Goal: Use online tool/utility: Utilize a website feature to perform a specific function

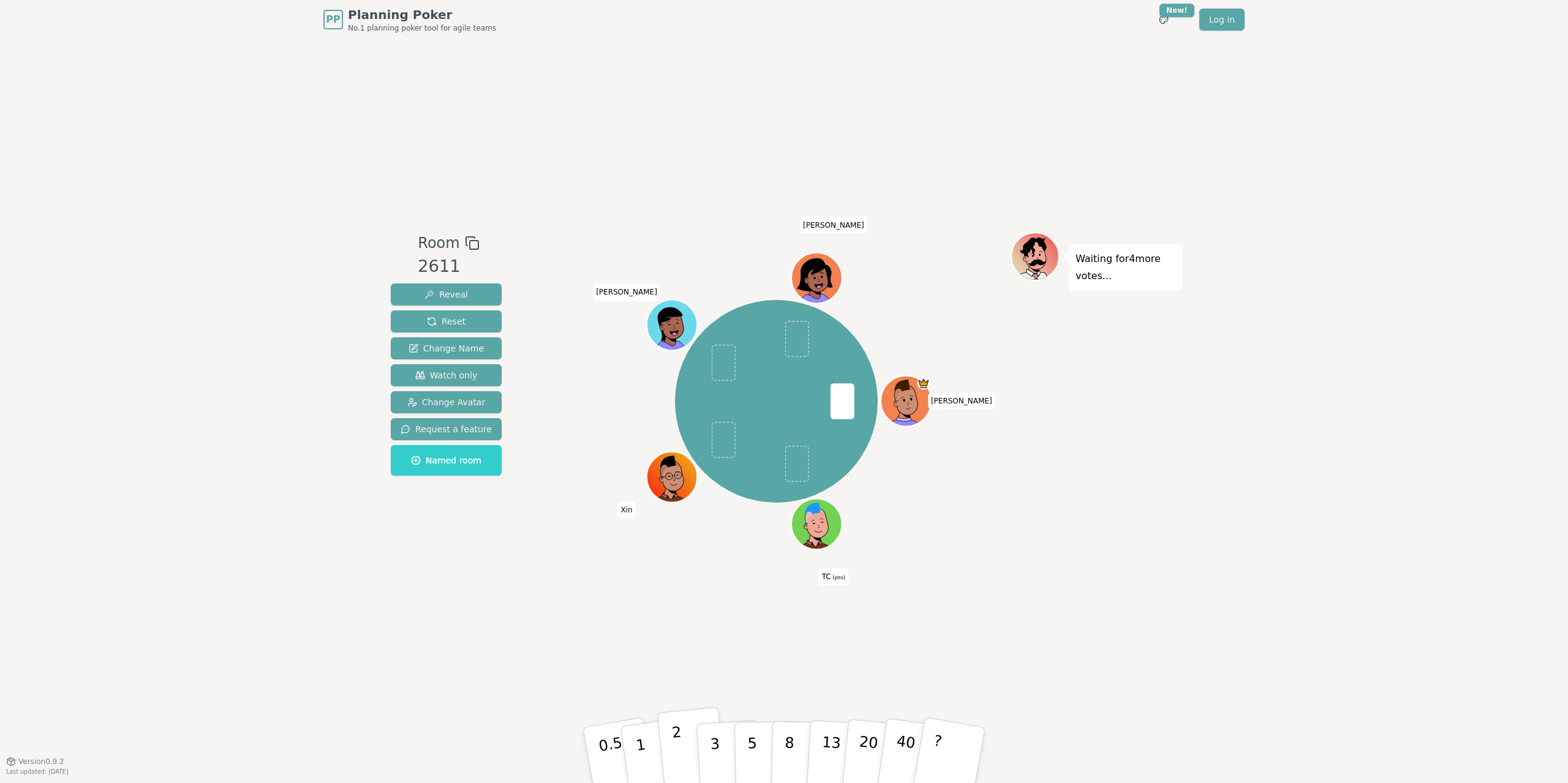
click at [676, 741] on p "2" at bounding box center [678, 756] width 16 height 66
click at [714, 741] on p "3" at bounding box center [716, 756] width 14 height 66
click at [720, 734] on button "3" at bounding box center [728, 755] width 66 height 95
drag, startPoint x: 794, startPoint y: 466, endPoint x: 792, endPoint y: 478, distance: 12.2
click at [793, 467] on span at bounding box center [796, 464] width 24 height 36
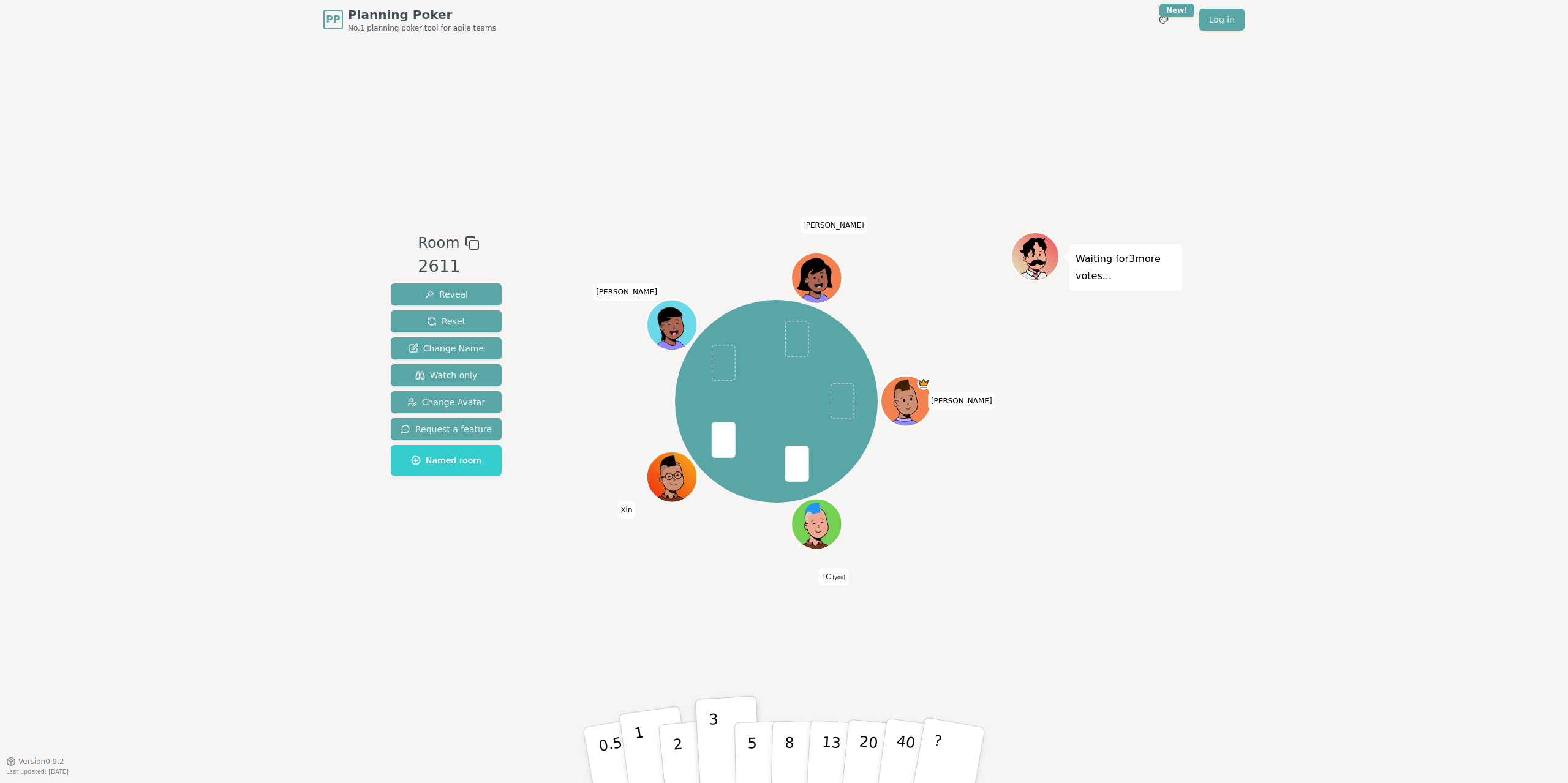
click at [649, 756] on button "1" at bounding box center [655, 755] width 73 height 99
click at [683, 740] on button "2" at bounding box center [692, 756] width 70 height 97
click at [750, 752] on p "5" at bounding box center [752, 755] width 10 height 66
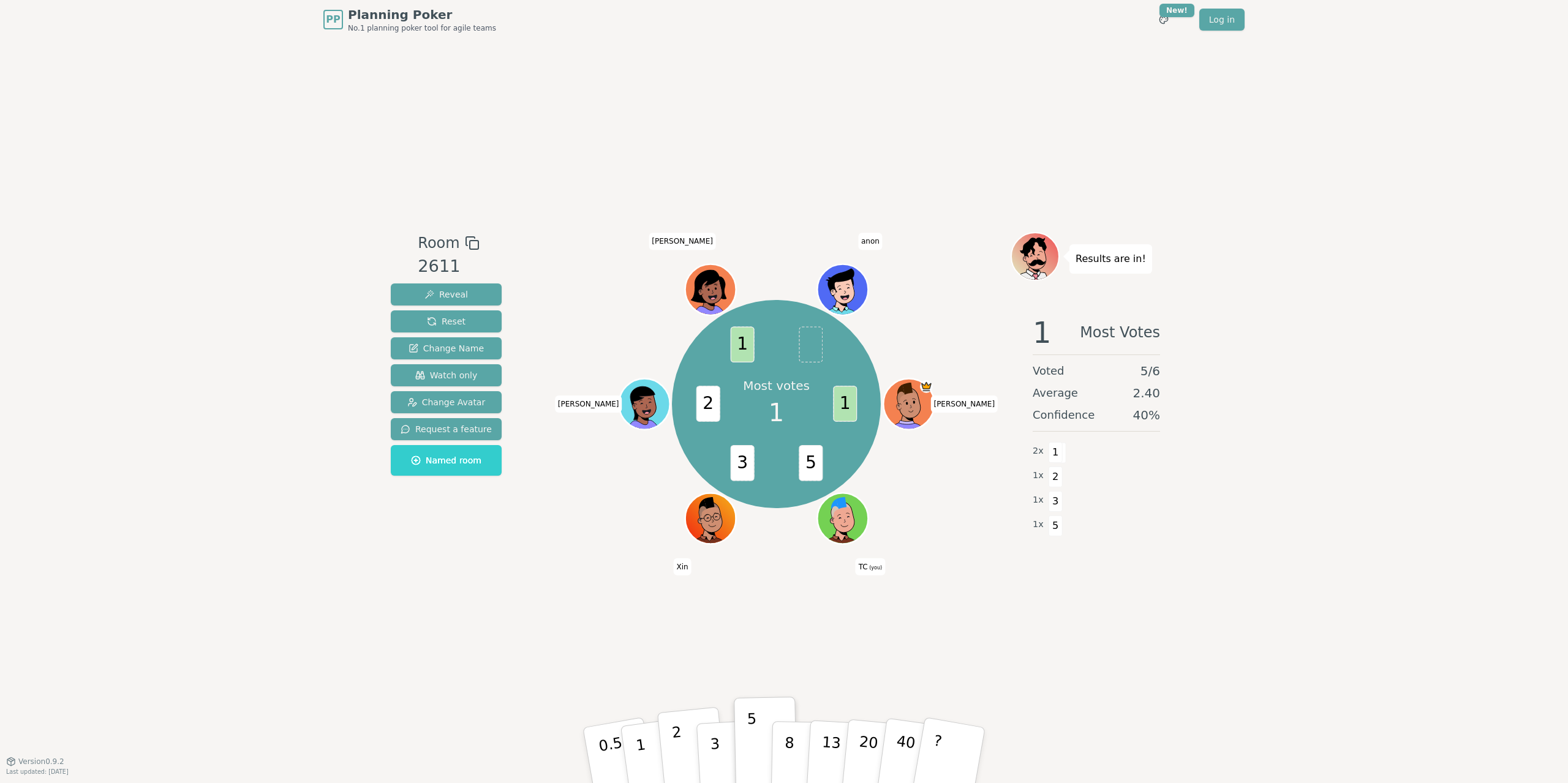
click at [683, 750] on button "2" at bounding box center [692, 756] width 70 height 97
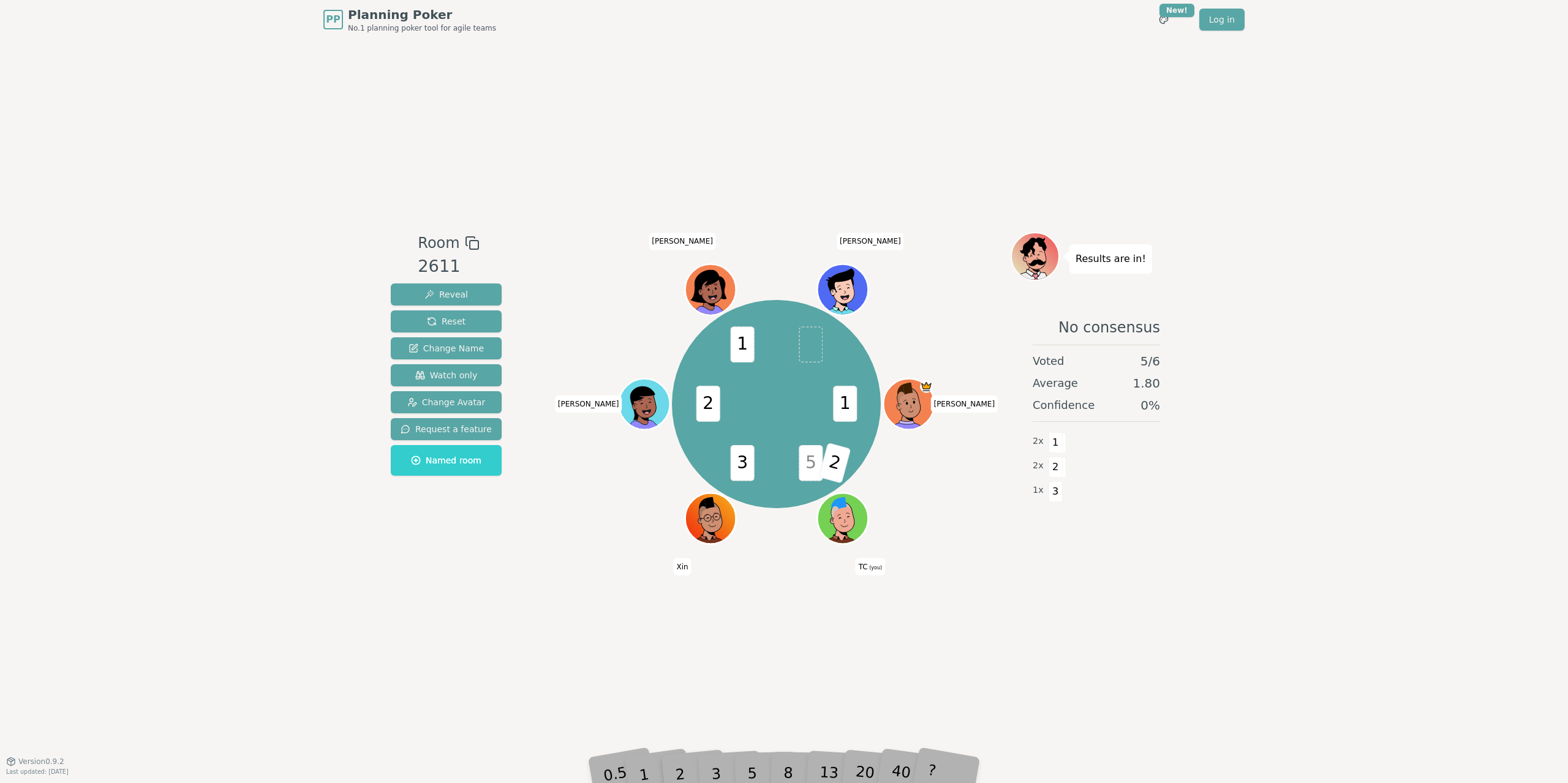
click at [842, 471] on span "2" at bounding box center [834, 463] width 32 height 41
click at [812, 469] on span "5" at bounding box center [810, 463] width 24 height 36
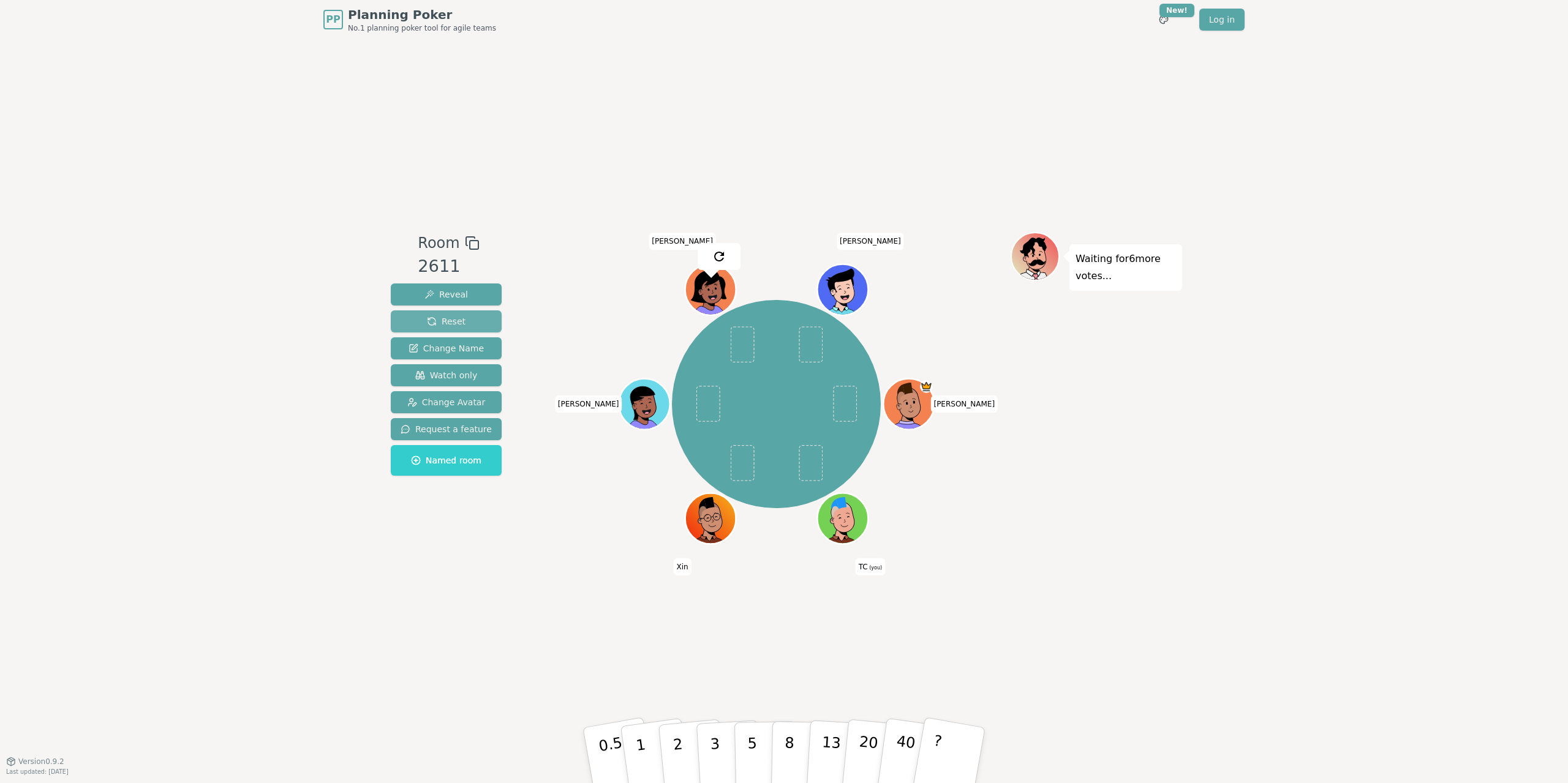
click at [448, 321] on span "Reset" at bounding box center [446, 321] width 38 height 12
click at [678, 739] on p "2" at bounding box center [678, 756] width 16 height 66
drag, startPoint x: 679, startPoint y: 746, endPoint x: 588, endPoint y: 608, distance: 165.3
click at [679, 746] on p "2" at bounding box center [680, 768] width 16 height 66
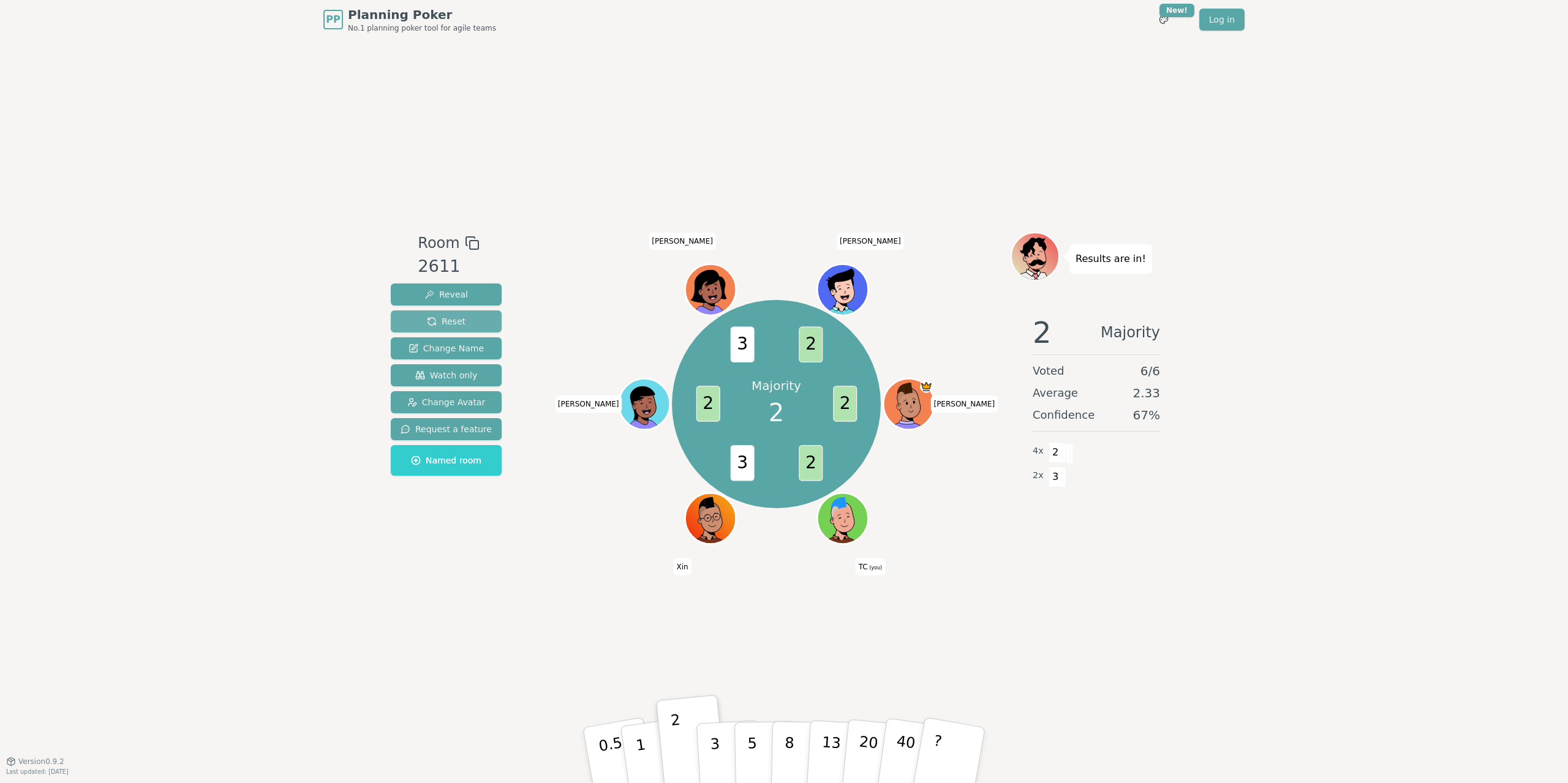
click at [440, 321] on span "Reset" at bounding box center [446, 321] width 38 height 12
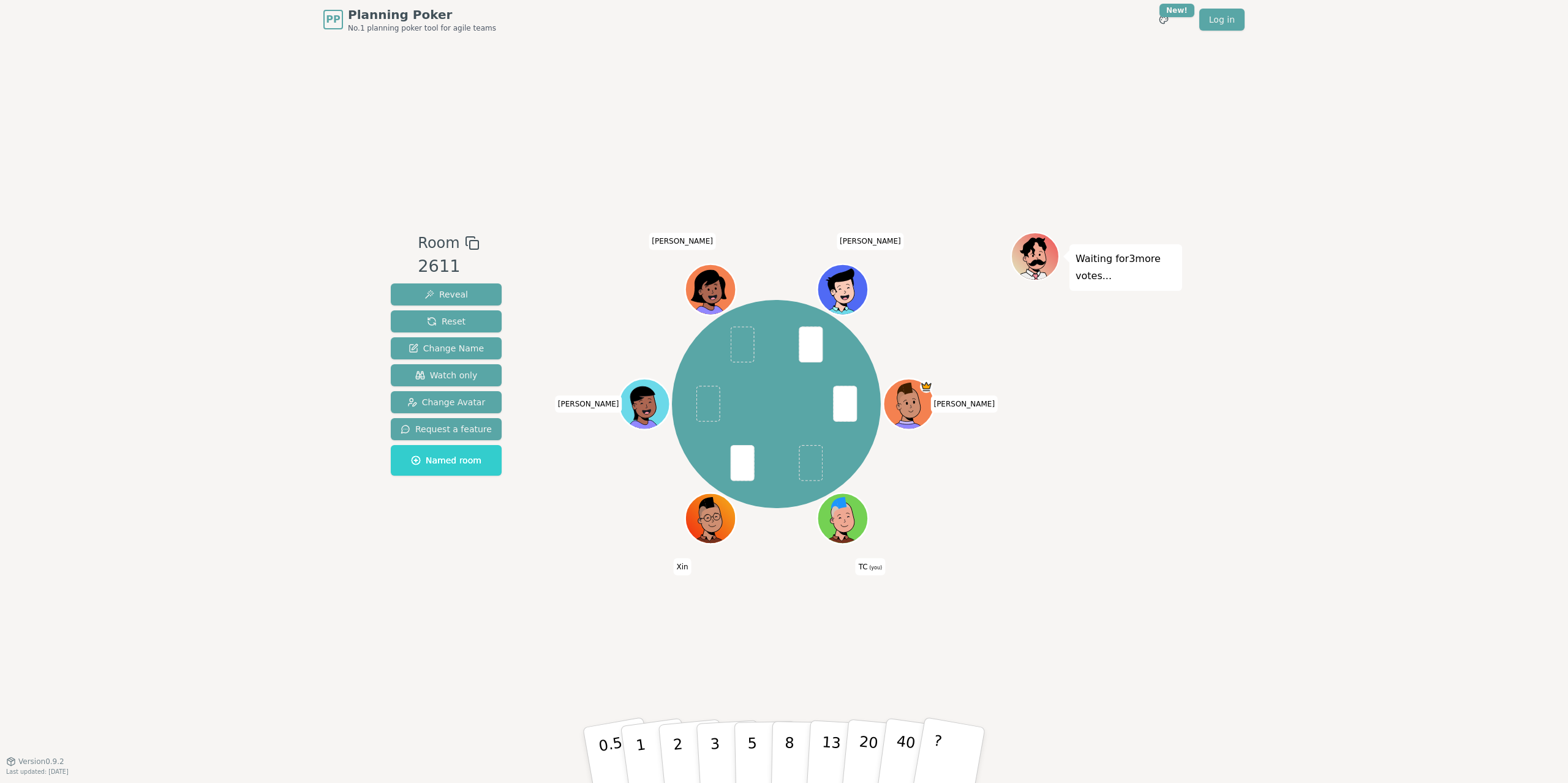
drag, startPoint x: 715, startPoint y: 746, endPoint x: 682, endPoint y: 666, distance: 86.5
click at [715, 746] on p "3" at bounding box center [717, 768] width 14 height 66
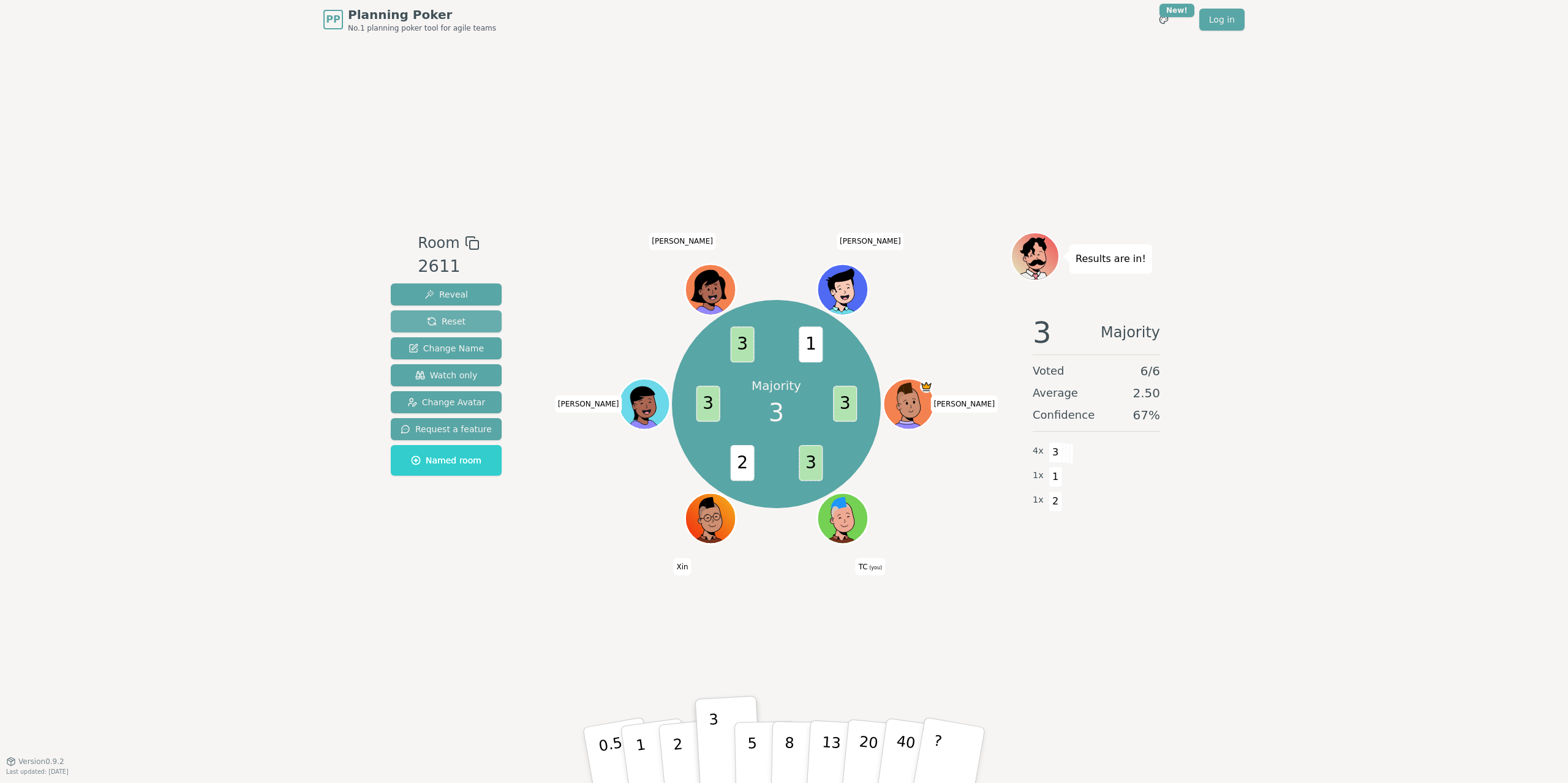
drag, startPoint x: 447, startPoint y: 320, endPoint x: 454, endPoint y: 318, distance: 7.3
click at [448, 320] on span "Reset" at bounding box center [446, 321] width 38 height 12
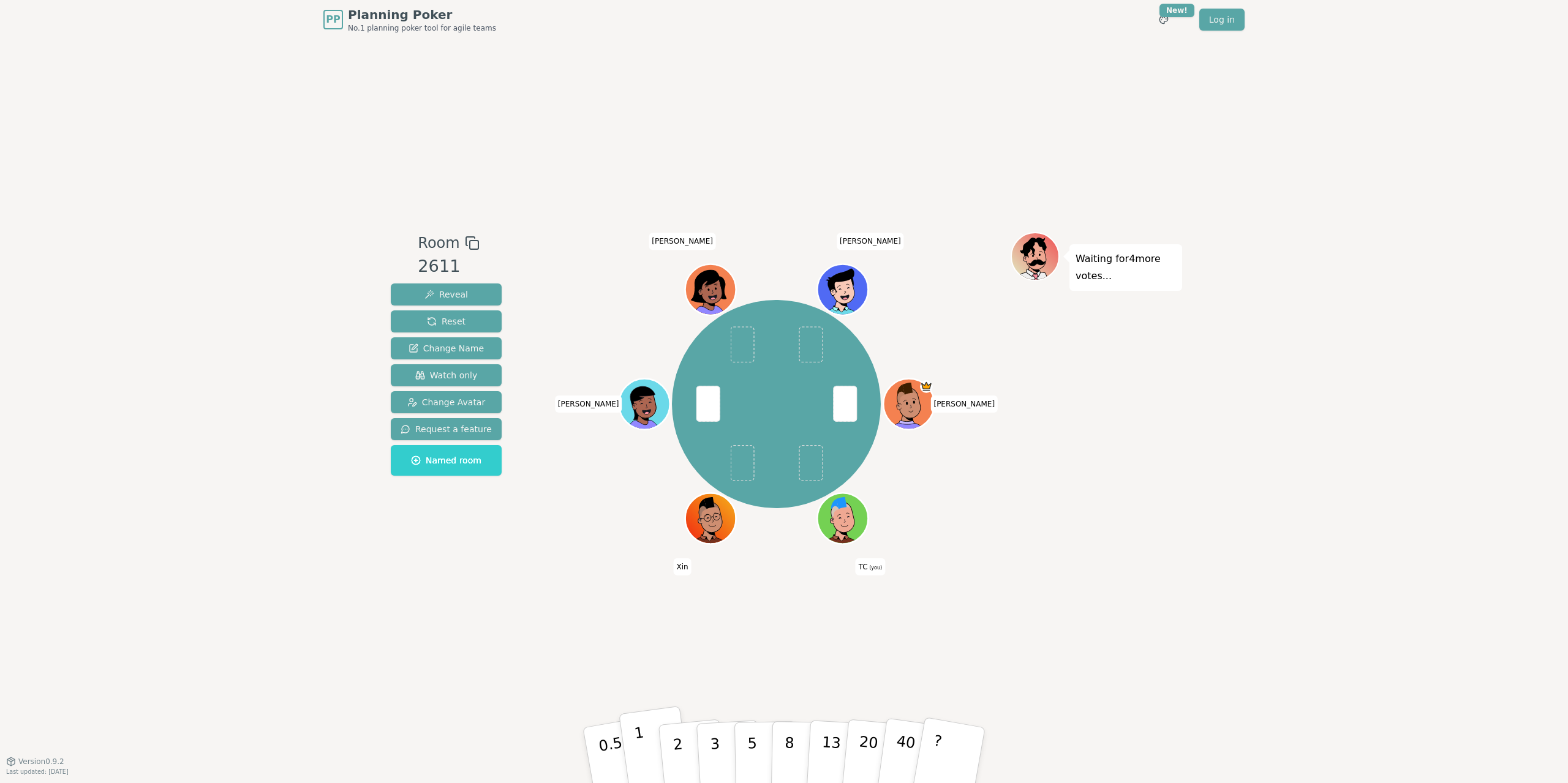
click at [641, 752] on p "1" at bounding box center [642, 756] width 19 height 66
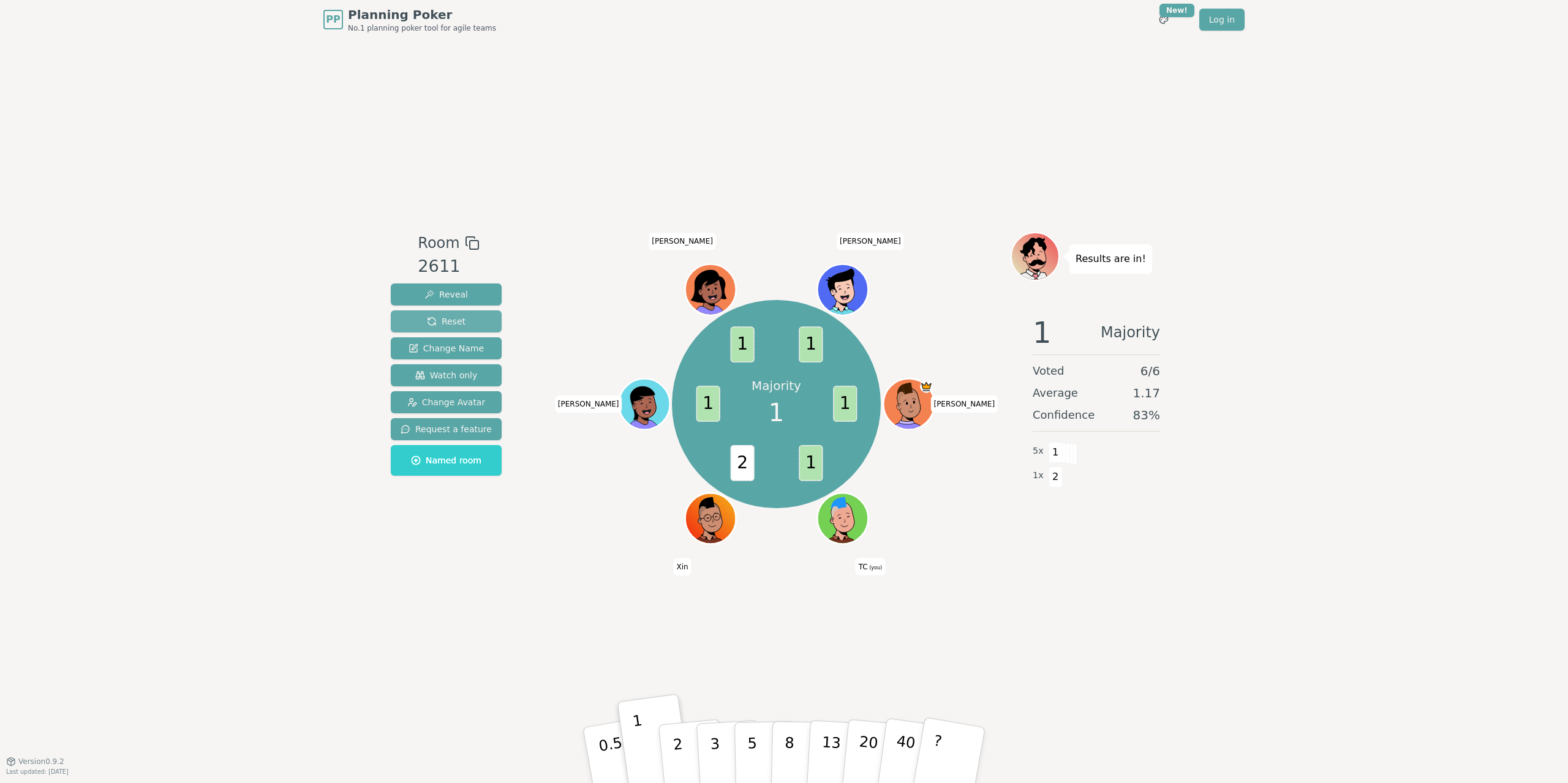
click at [453, 325] on span "Reset" at bounding box center [446, 321] width 38 height 12
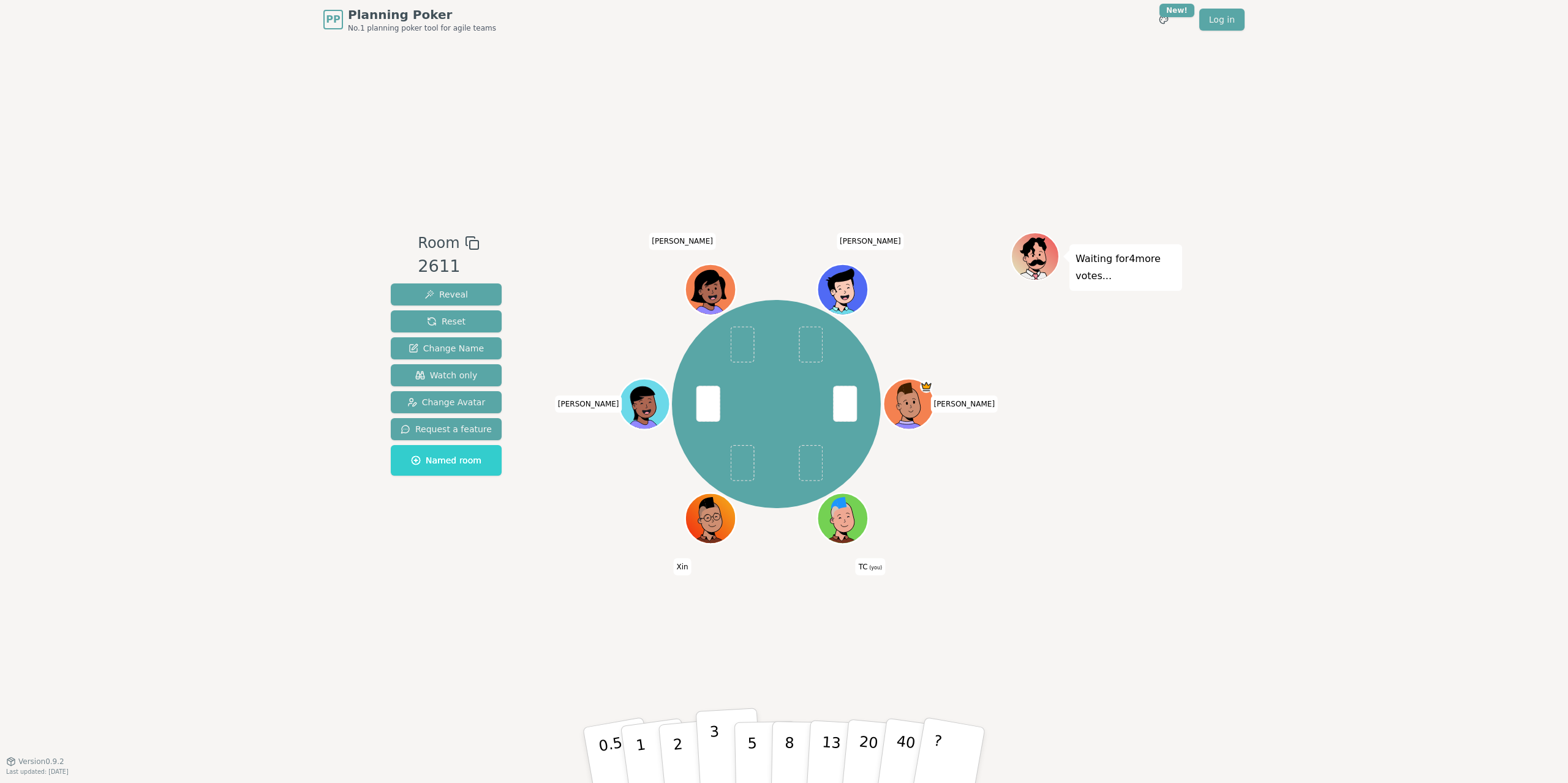
click at [720, 744] on button "3" at bounding box center [728, 755] width 66 height 95
click at [681, 758] on p "2" at bounding box center [678, 756] width 16 height 66
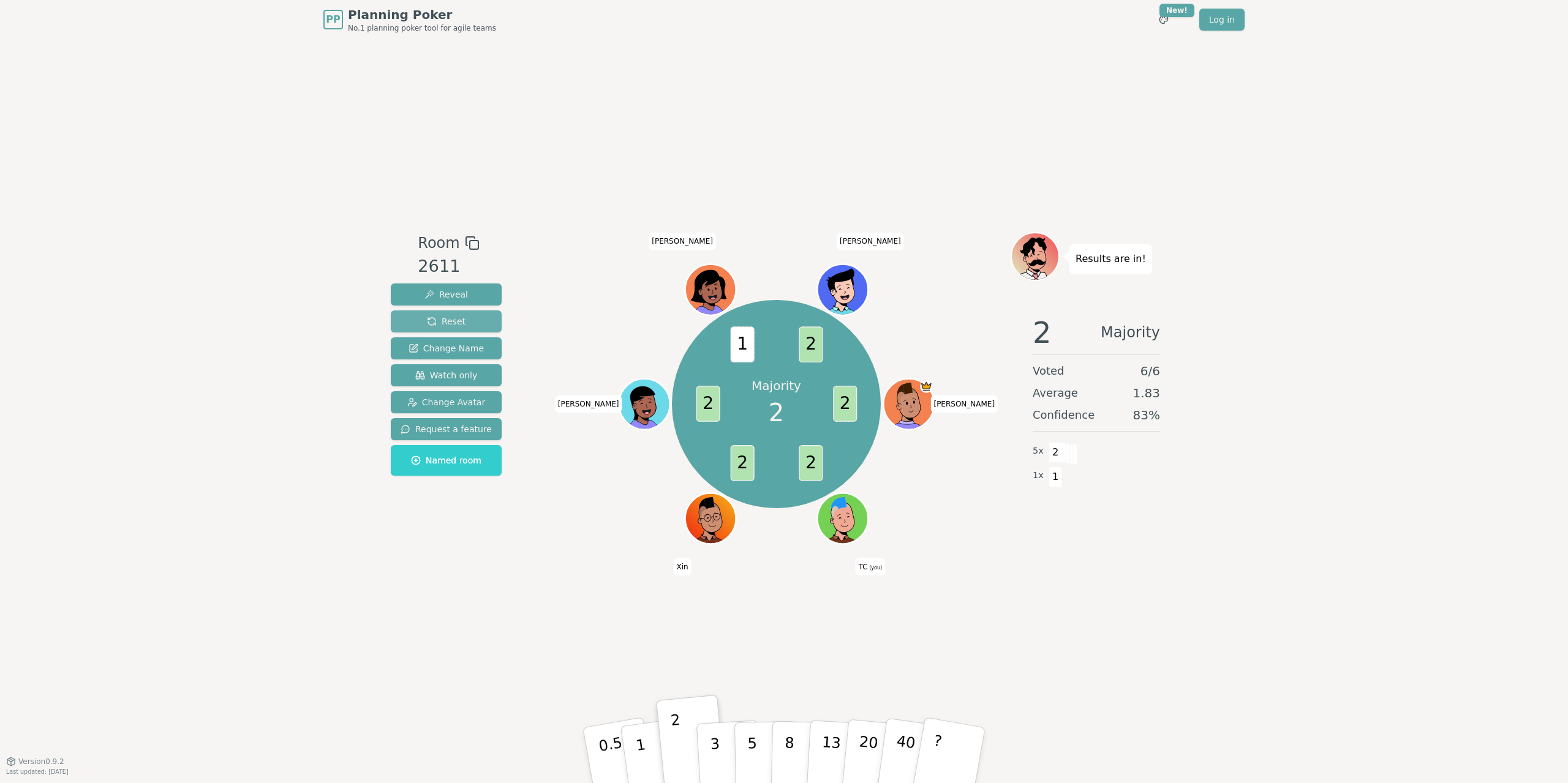
click at [450, 323] on span "Reset" at bounding box center [446, 321] width 38 height 12
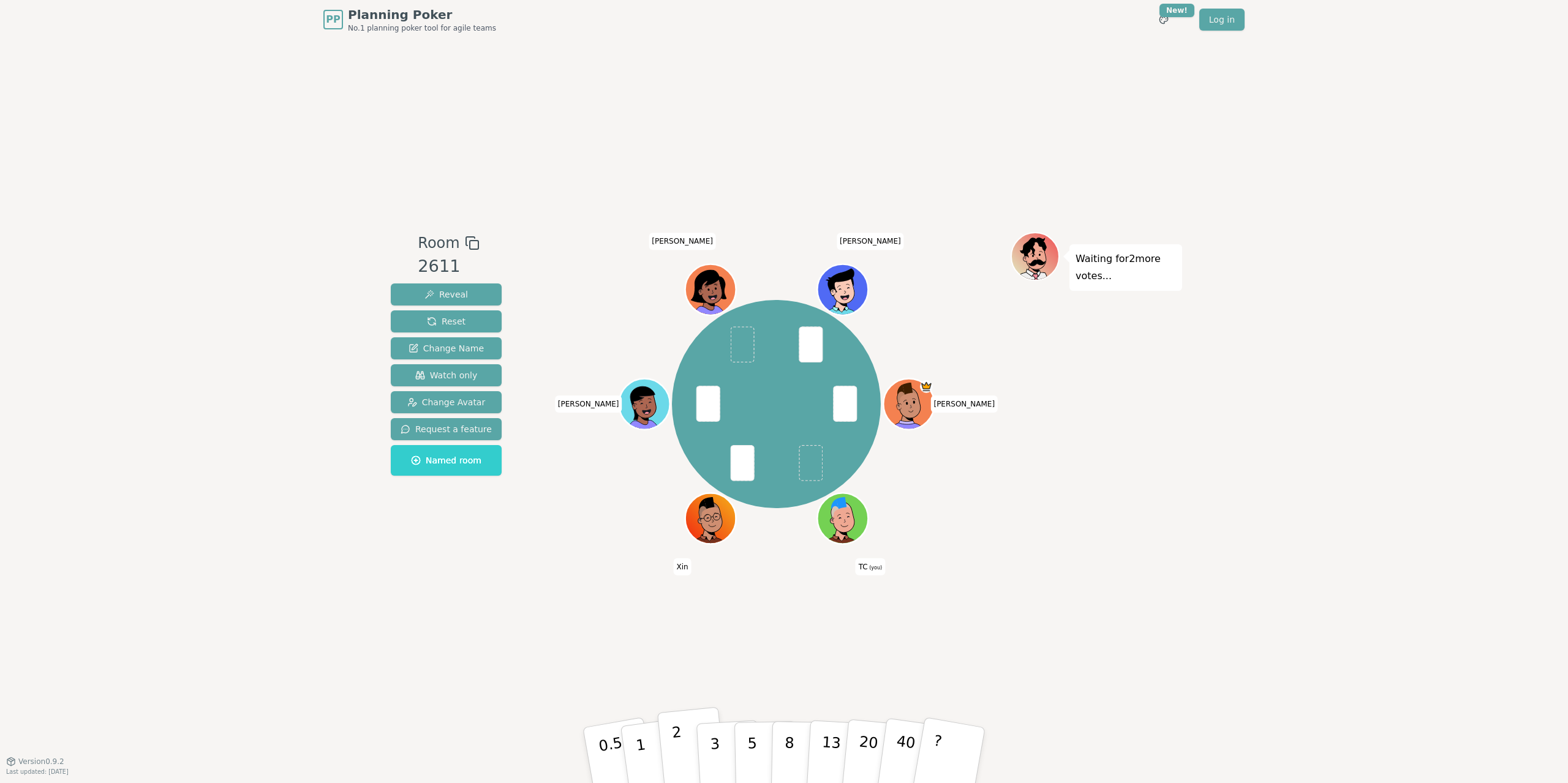
click at [665, 741] on button "2" at bounding box center [692, 756] width 70 height 97
click at [705, 745] on button "3" at bounding box center [728, 755] width 66 height 95
click at [687, 753] on button "2" at bounding box center [692, 756] width 70 height 97
click at [473, 321] on button "Reset" at bounding box center [446, 321] width 111 height 22
click at [714, 751] on p "3" at bounding box center [716, 756] width 14 height 66
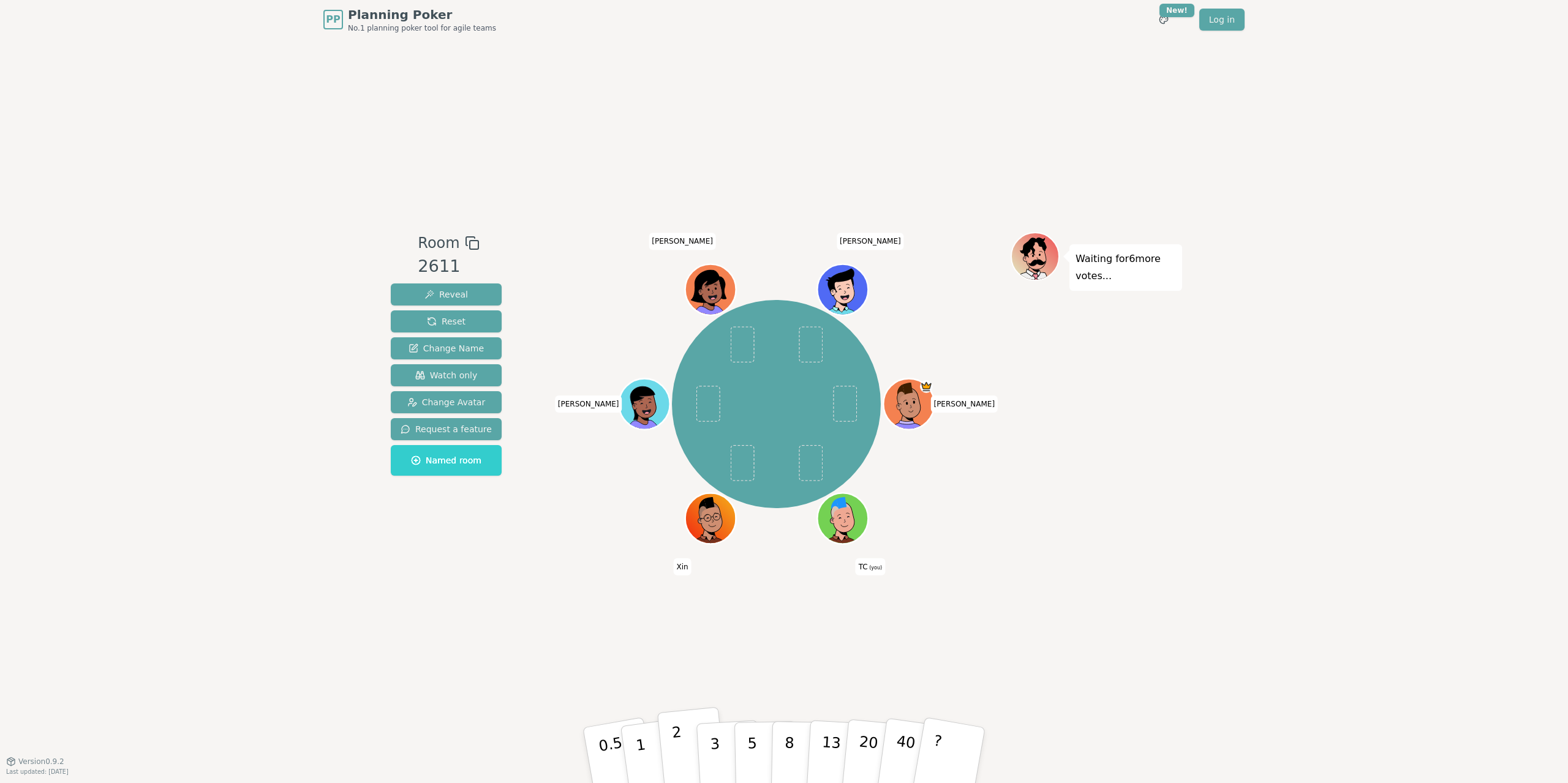
click at [686, 739] on button "2" at bounding box center [692, 756] width 70 height 97
